Goal: Information Seeking & Learning: Understand process/instructions

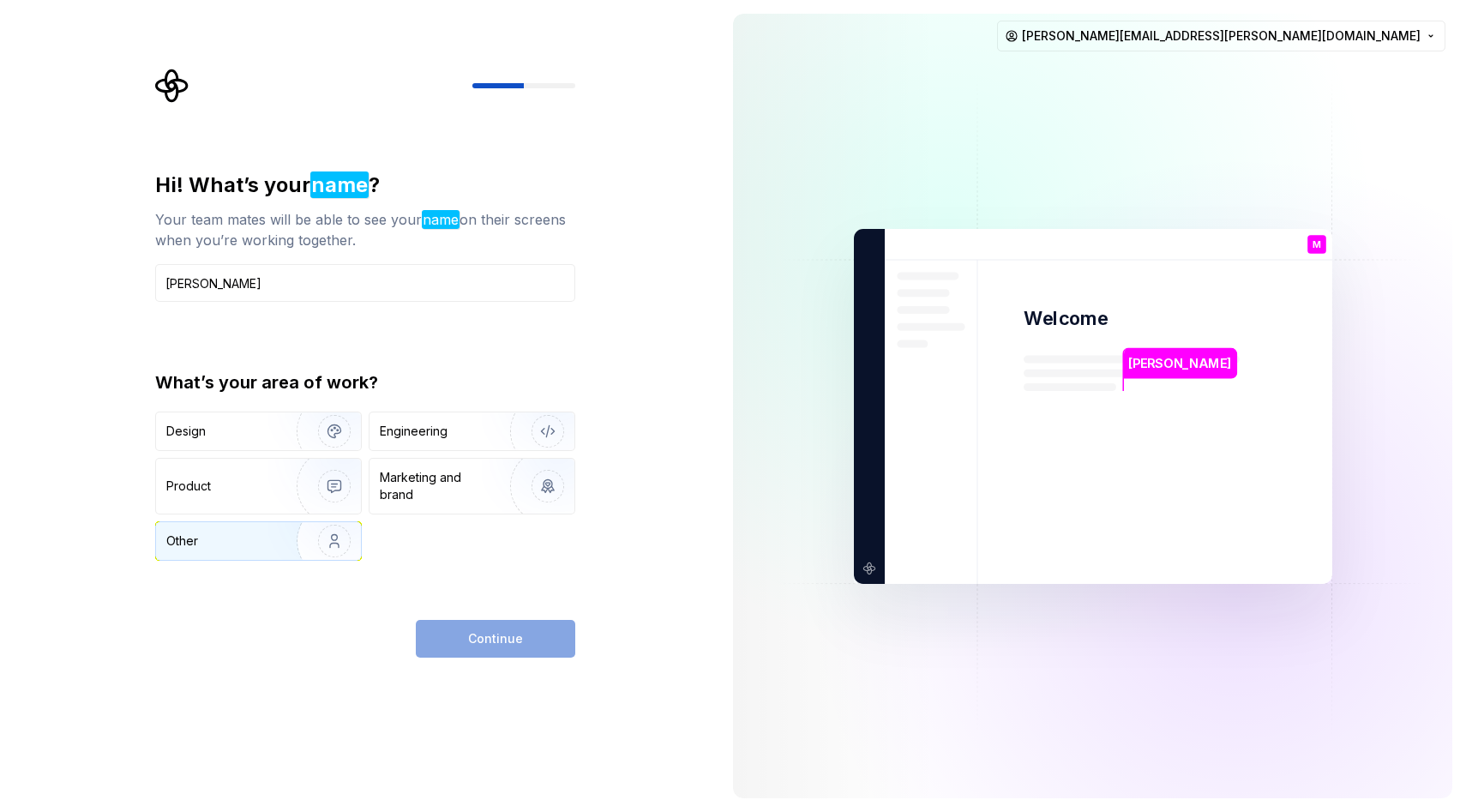
click at [258, 537] on div "Other" at bounding box center [216, 540] width 101 height 17
click at [505, 643] on span "Continue" at bounding box center [495, 638] width 55 height 17
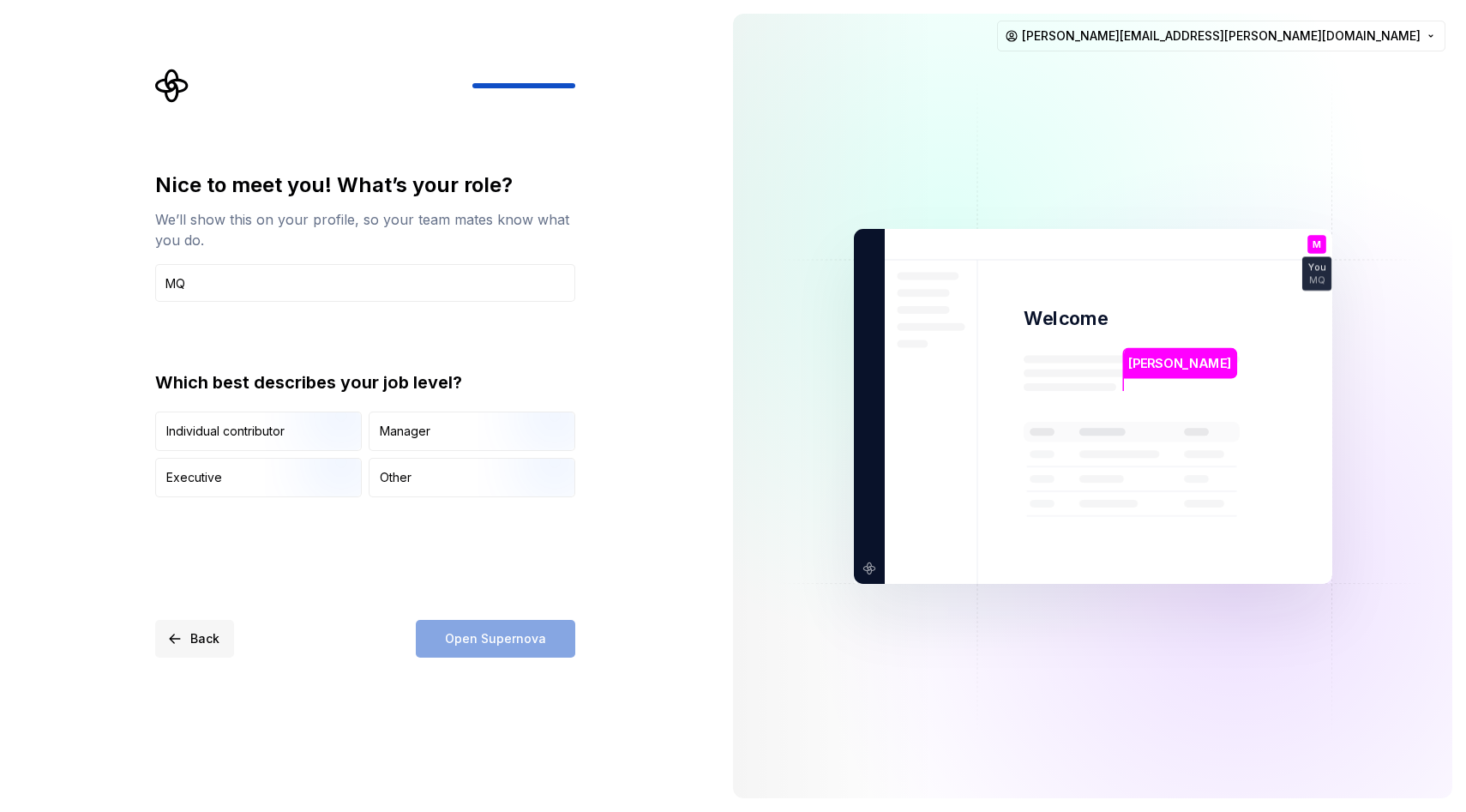
type input "M"
type input "MQ"
click at [259, 423] on div "Individual contributor" at bounding box center [225, 430] width 119 height 17
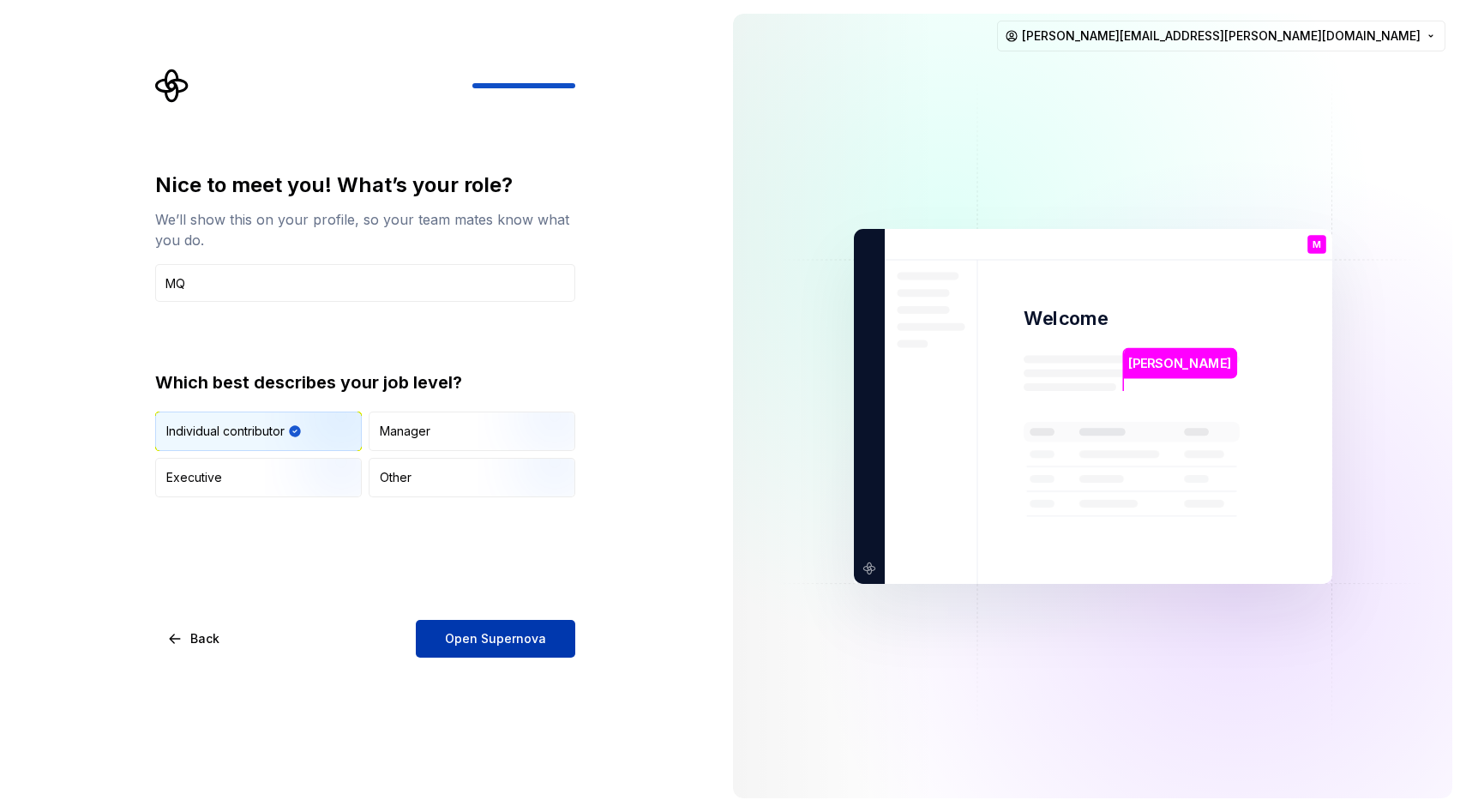
click at [496, 651] on button "Open Supernova" at bounding box center [495, 639] width 159 height 38
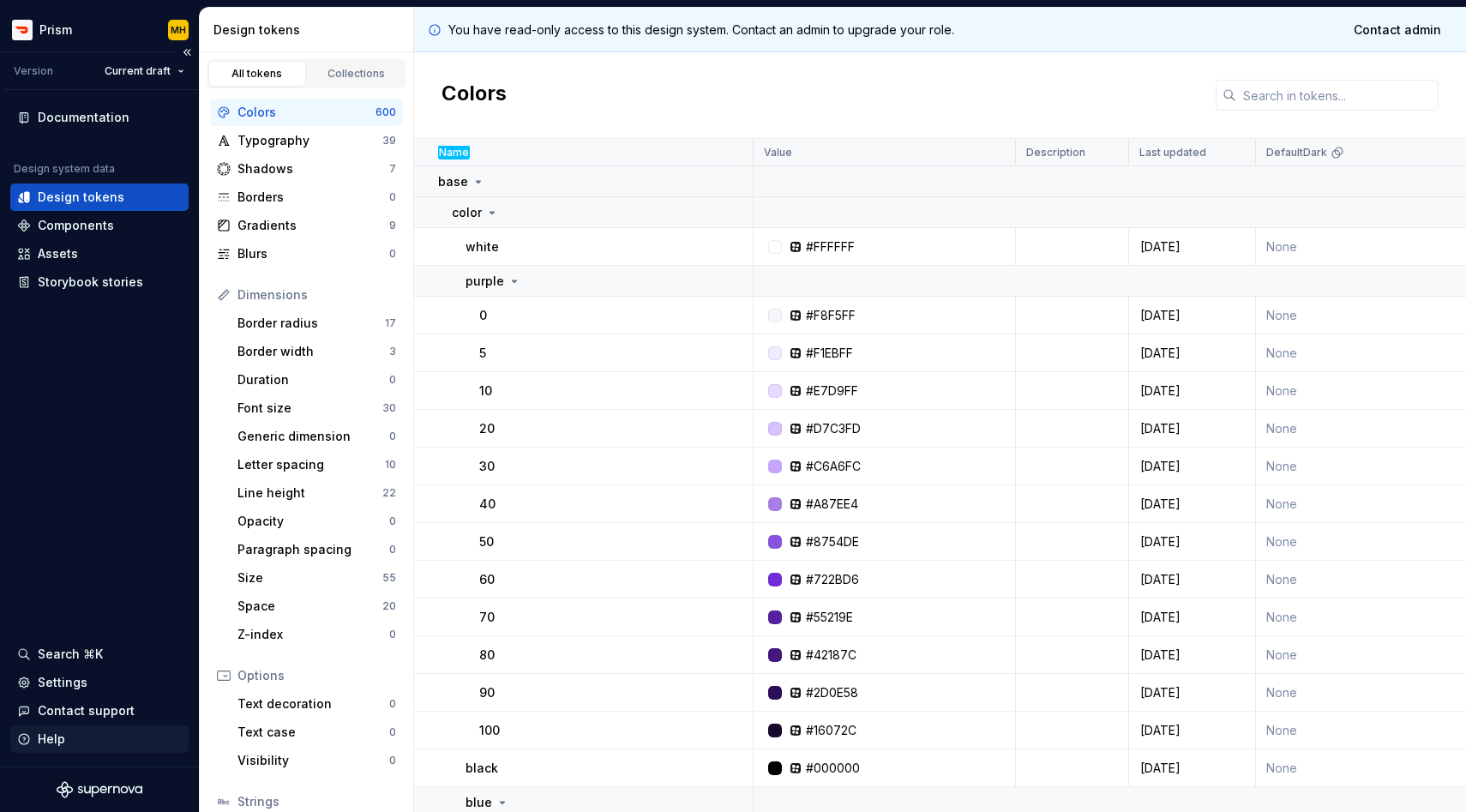
click at [54, 735] on div "Help" at bounding box center [52, 738] width 28 height 17
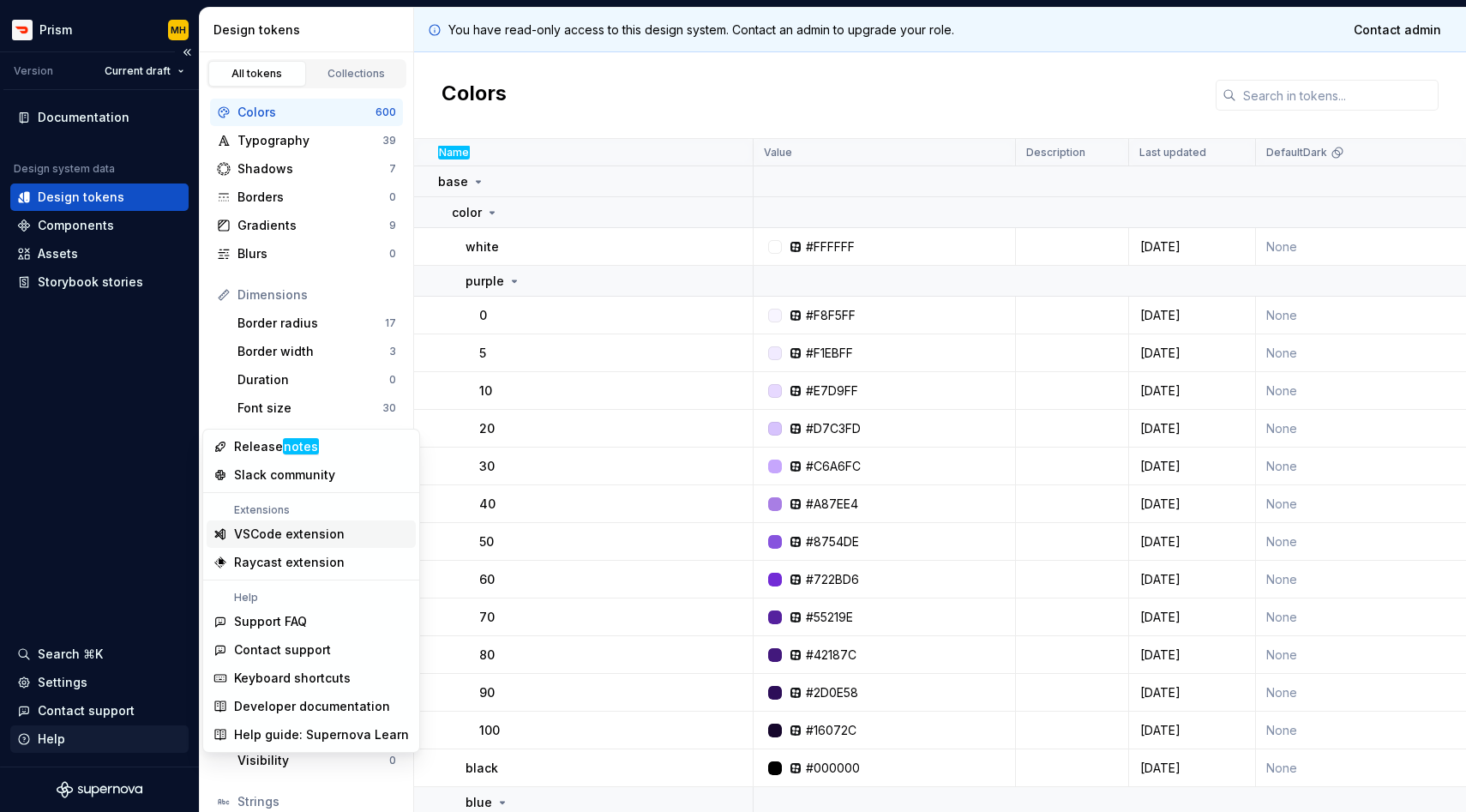
click at [64, 749] on div "Help" at bounding box center [99, 739] width 178 height 28
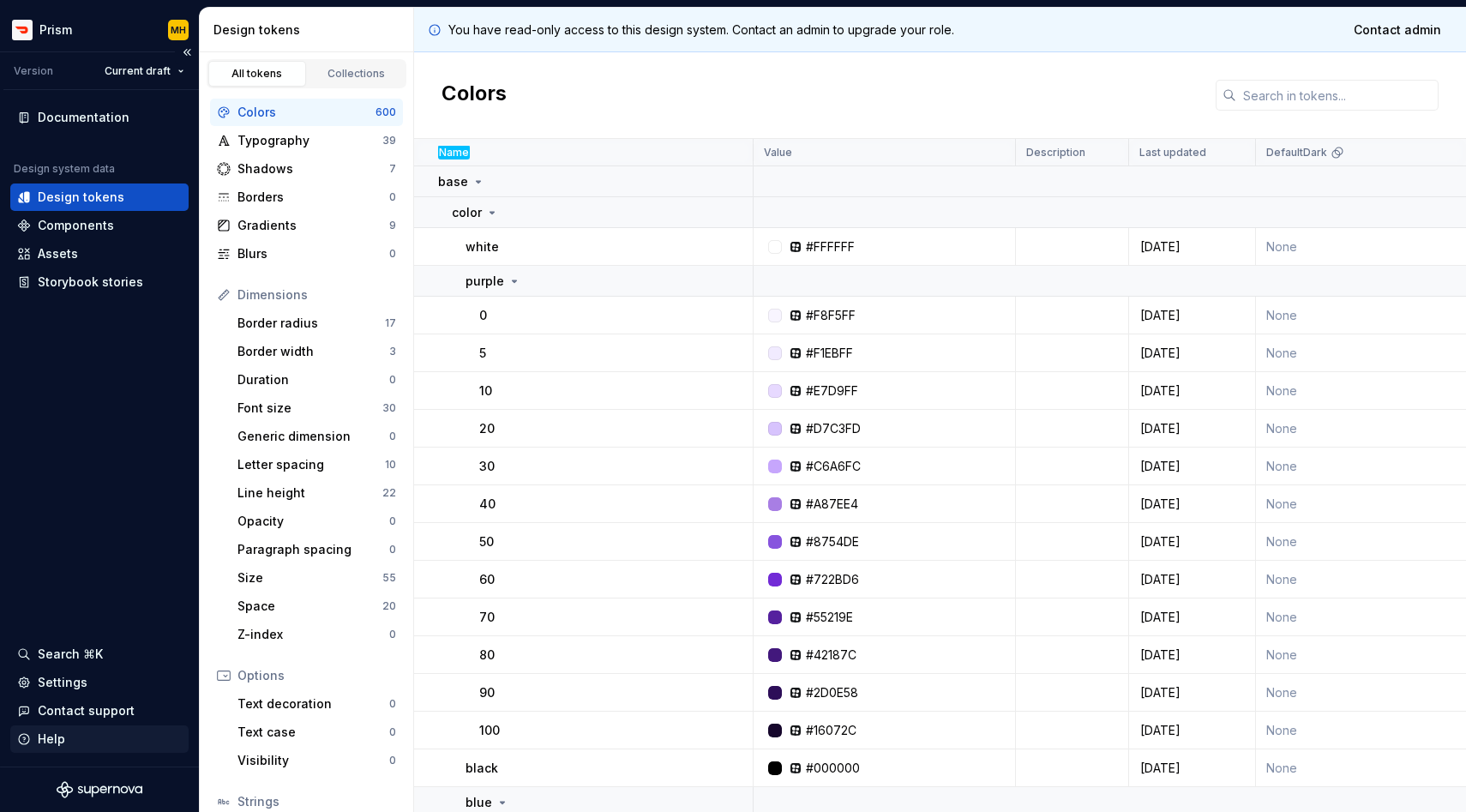
click at [64, 749] on div "Help" at bounding box center [99, 739] width 178 height 28
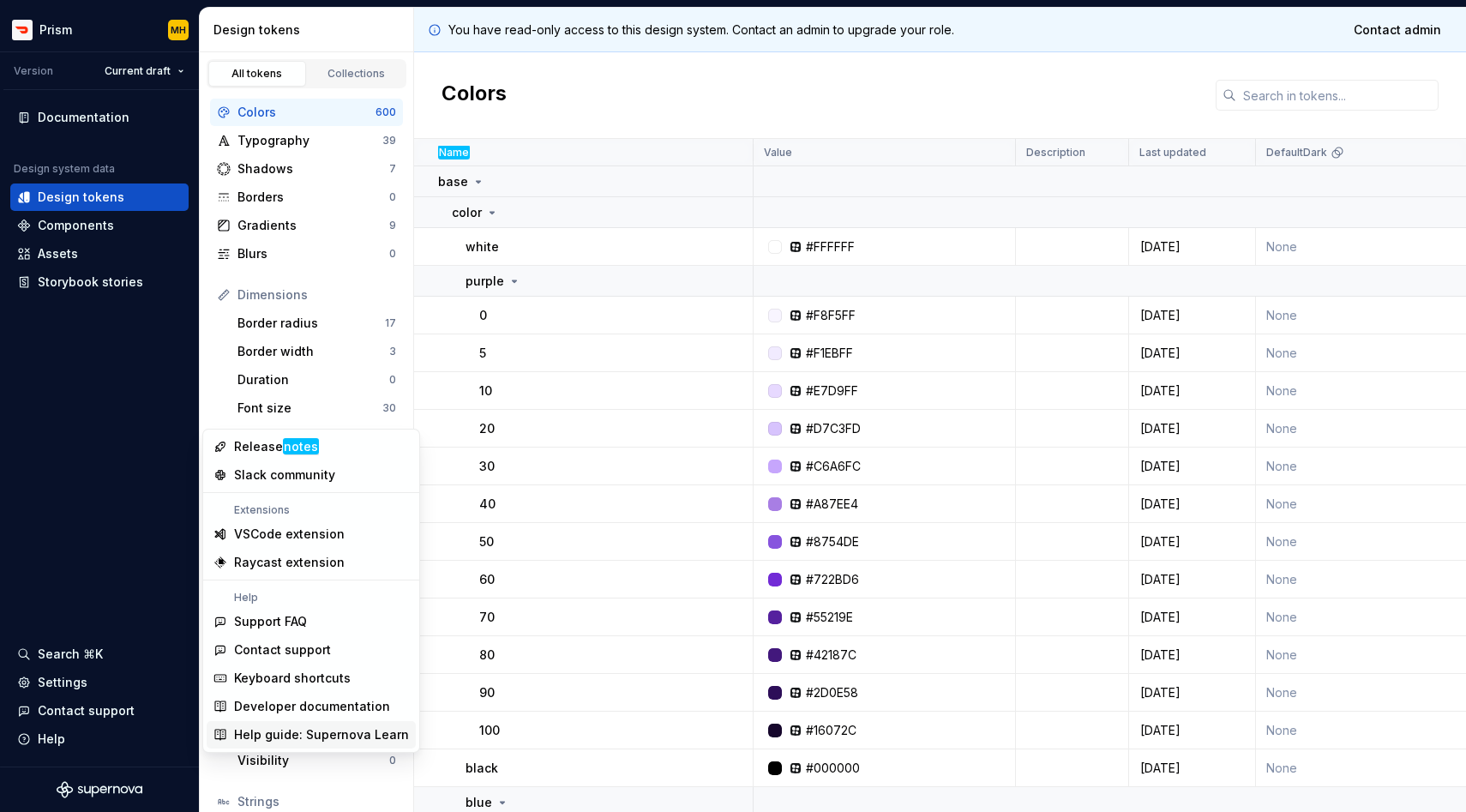
click at [285, 731] on div "Help guide: Supernova Learn" at bounding box center [321, 734] width 174 height 17
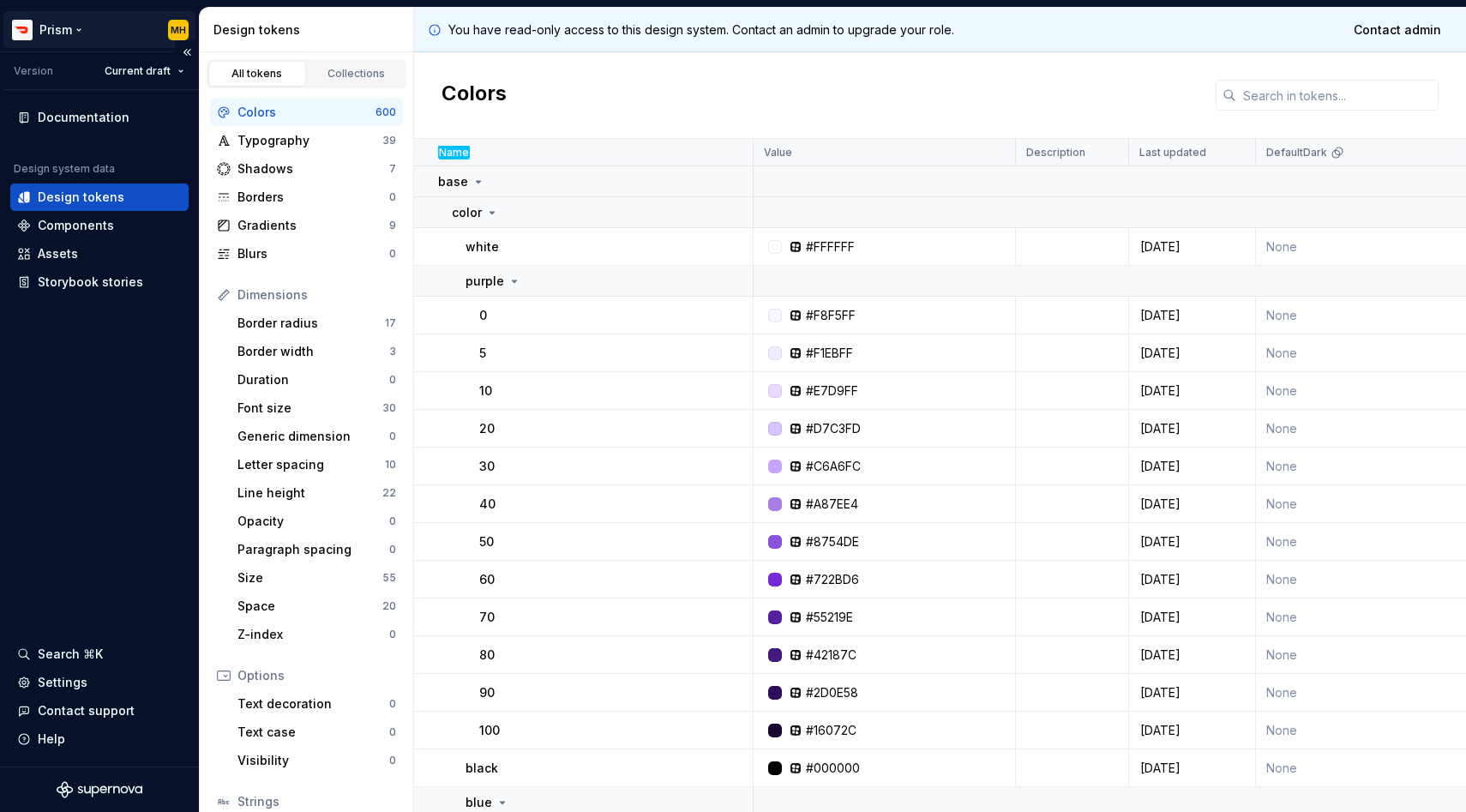
click at [83, 29] on html "Prism MH Version Current draft Documentation Design system data Design tokens C…" at bounding box center [733, 406] width 1466 height 812
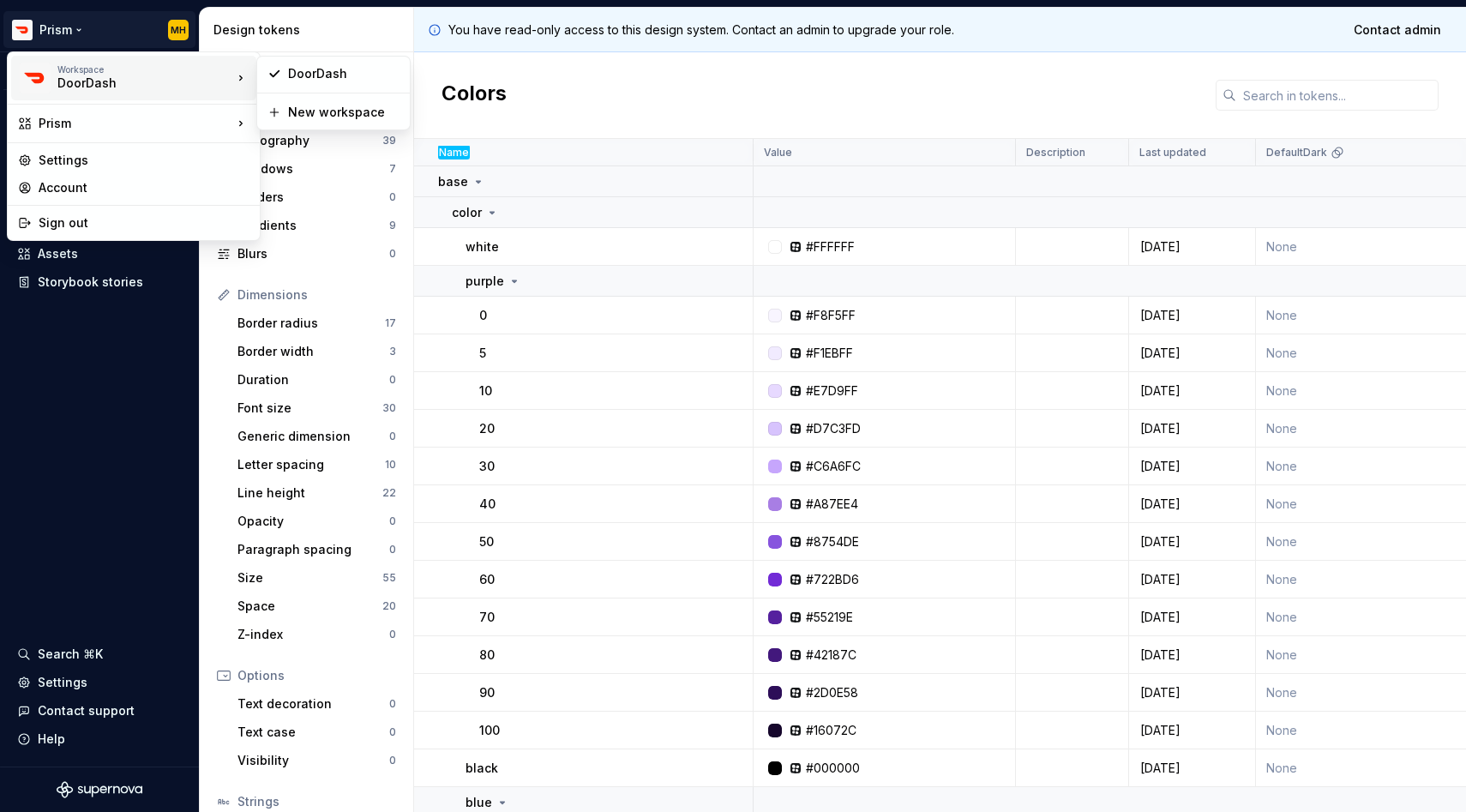
click at [90, 88] on div "DoorDash" at bounding box center [131, 83] width 146 height 17
click at [68, 461] on html "Prism MH Version Current draft Documentation Design system data Design tokens C…" at bounding box center [733, 406] width 1466 height 812
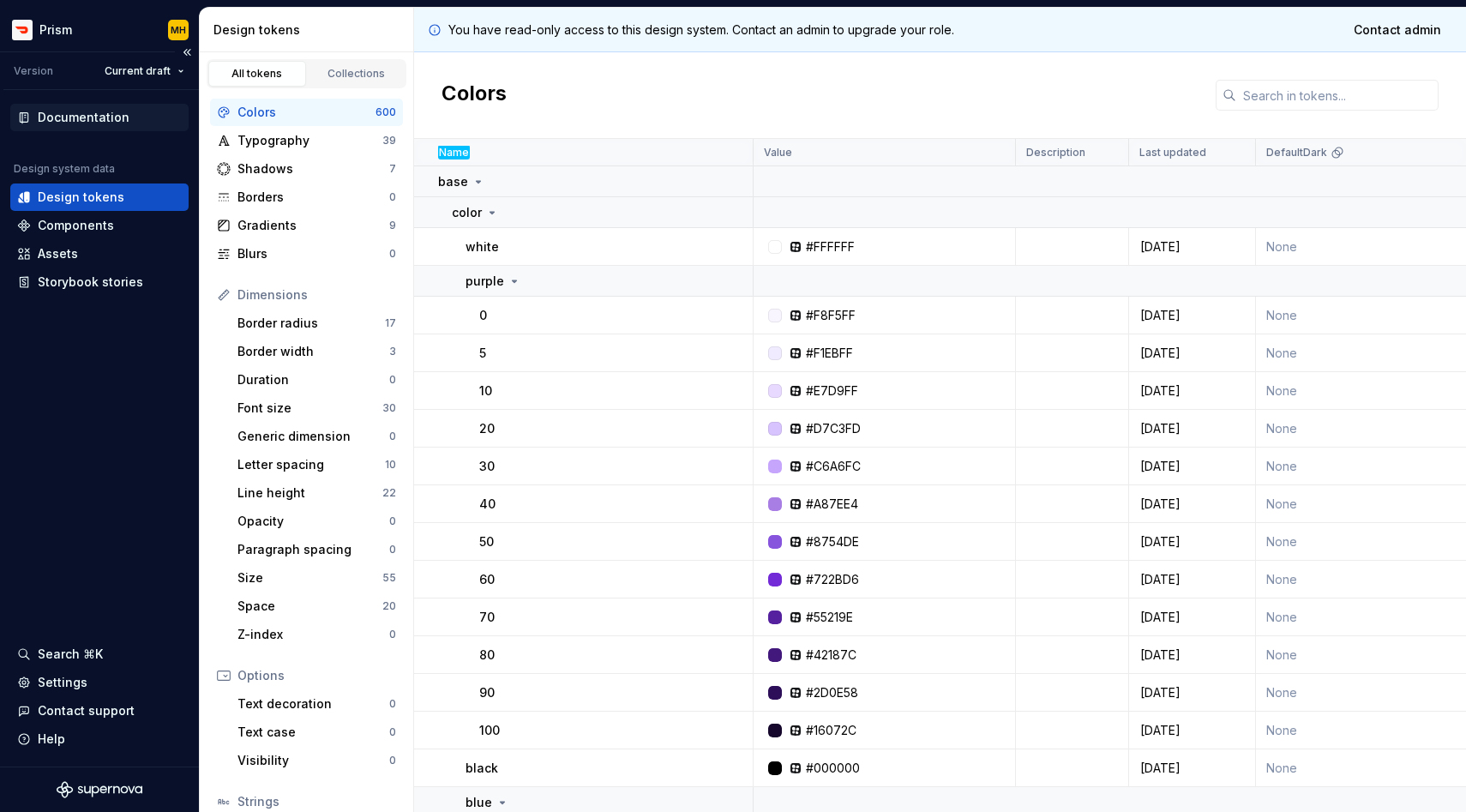
click at [88, 121] on div "Documentation" at bounding box center [84, 117] width 92 height 17
